Goal: Find specific page/section: Locate a particular part of the current website

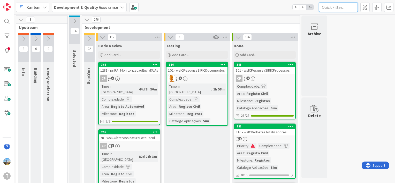
click at [334, 6] on input "text" at bounding box center [338, 7] width 39 height 9
paste input "cidadesecris"
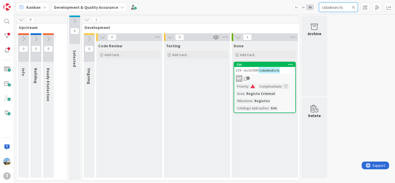
type input "cidadesecris"
click at [276, 99] on div "Priority : Complexidade : Area : Registo Criminal Milestone : Registos Catalogo…" at bounding box center [265, 97] width 58 height 27
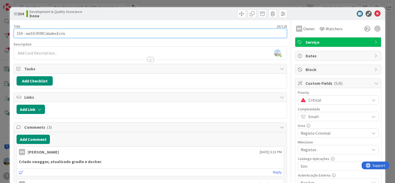
drag, startPoint x: 65, startPoint y: 33, endPoint x: 26, endPoint y: 31, distance: 39.6
click at [26, 31] on input "159 - wsSICRIMCidadesEcris" at bounding box center [150, 33] width 273 height 9
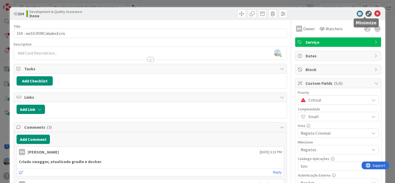
click at [366, 15] on icon at bounding box center [369, 14] width 6 height 6
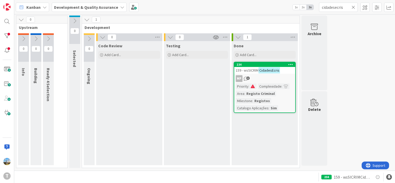
click at [254, 69] on span "159 - wsSICRIM" at bounding box center [247, 70] width 23 height 5
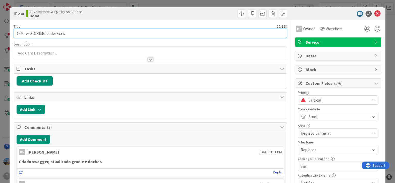
drag, startPoint x: 66, startPoint y: 34, endPoint x: 25, endPoint y: 32, distance: 40.7
click at [25, 32] on input "159 - wsSICRIMCidadesEcris" at bounding box center [150, 33] width 273 height 9
